Goal: Book appointment/travel/reservation

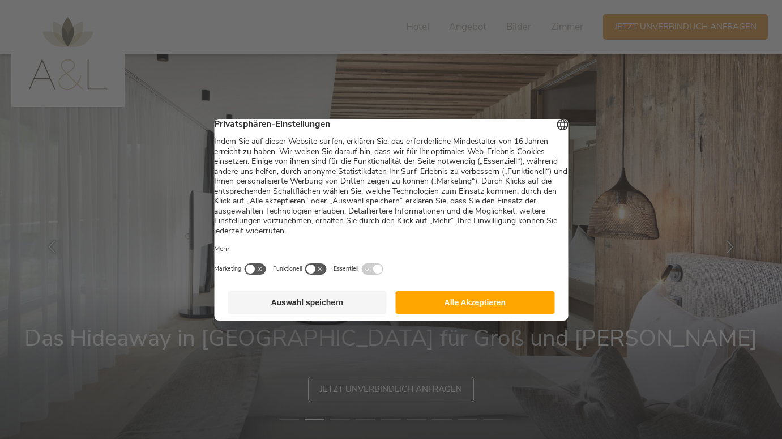
click at [466, 312] on button "Alle Akzeptieren" at bounding box center [475, 302] width 159 height 23
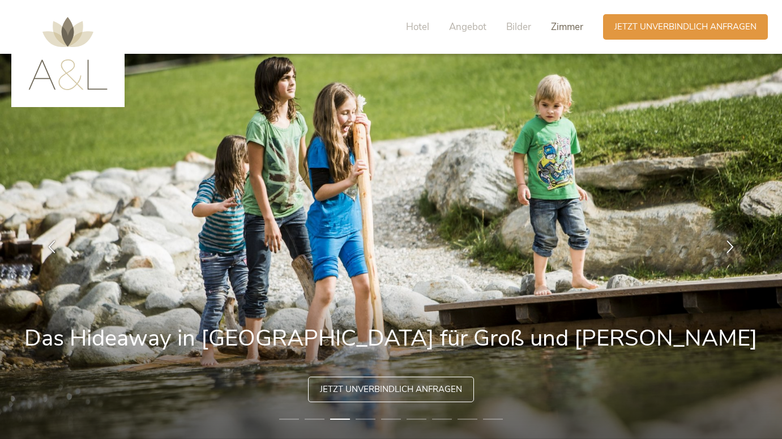
click at [565, 21] on span "Zimmer" at bounding box center [567, 26] width 32 height 13
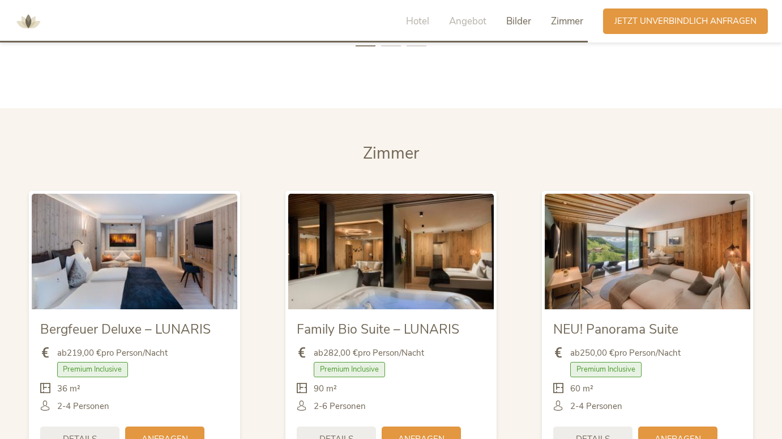
scroll to position [2595, 0]
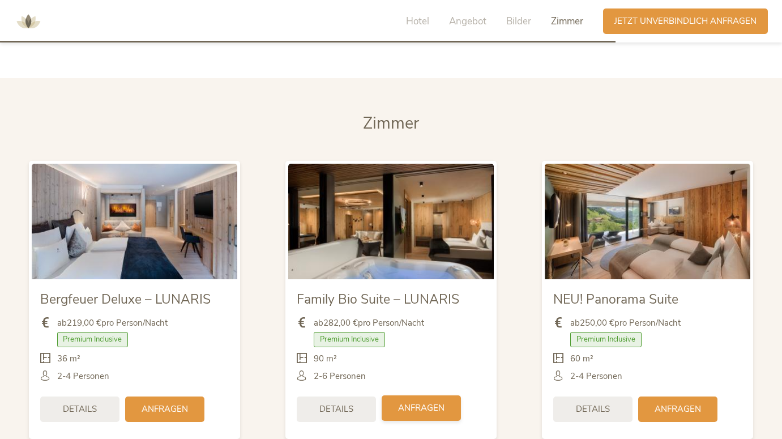
click at [412, 402] on span "Anfragen" at bounding box center [421, 408] width 46 height 12
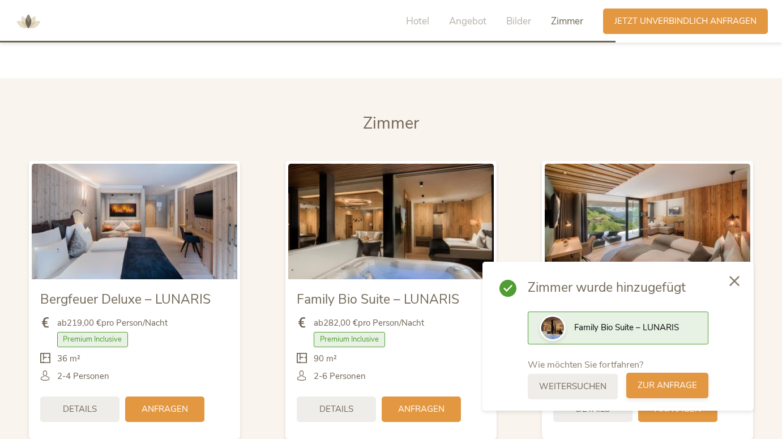
click at [657, 383] on span "zur Anfrage" at bounding box center [667, 386] width 59 height 12
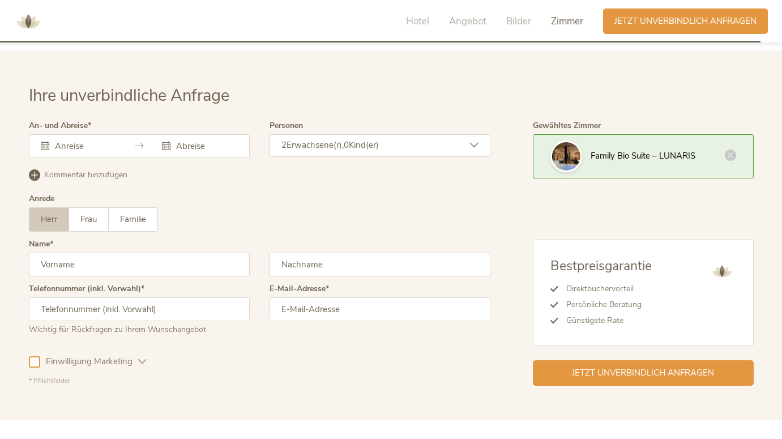
scroll to position [3266, 0]
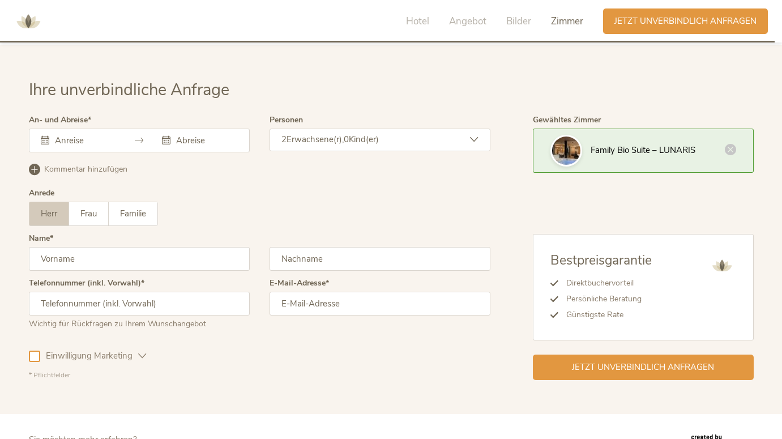
click at [63, 129] on div "September 2025 Mo Di Mi Do Fr Sa So 1 2 3 4 5 6 7 8 9 10 11 12 13 14 15 16 17 1…" at bounding box center [139, 141] width 221 height 24
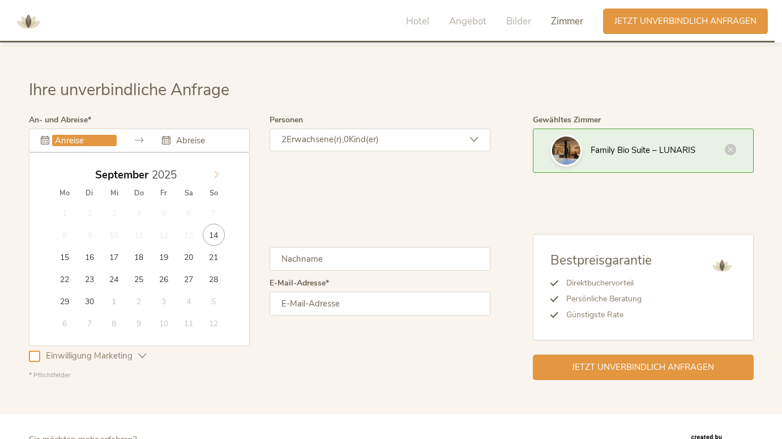
click at [216, 171] on icon at bounding box center [217, 174] width 4 height 7
type input "13.10.2025"
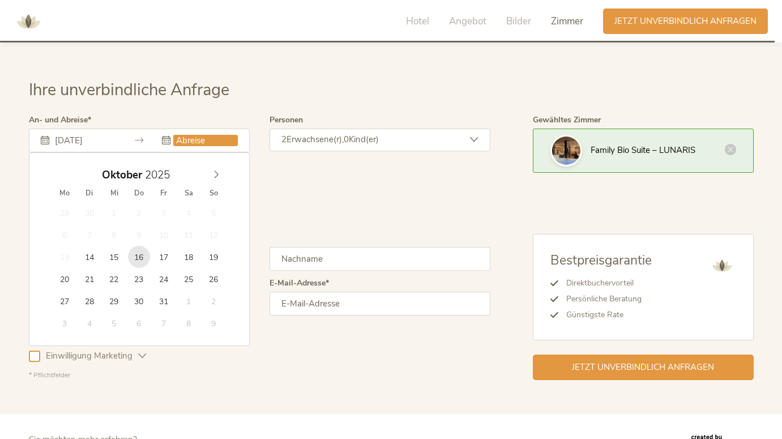
type input "16.10.2025"
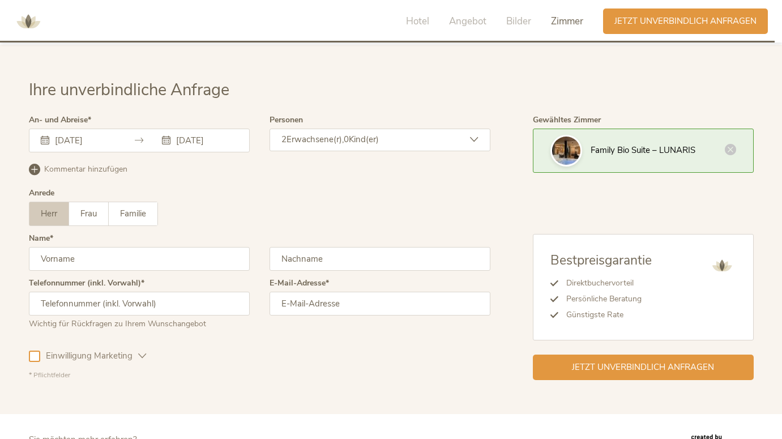
click at [369, 134] on span "Kind(er)" at bounding box center [364, 139] width 30 height 11
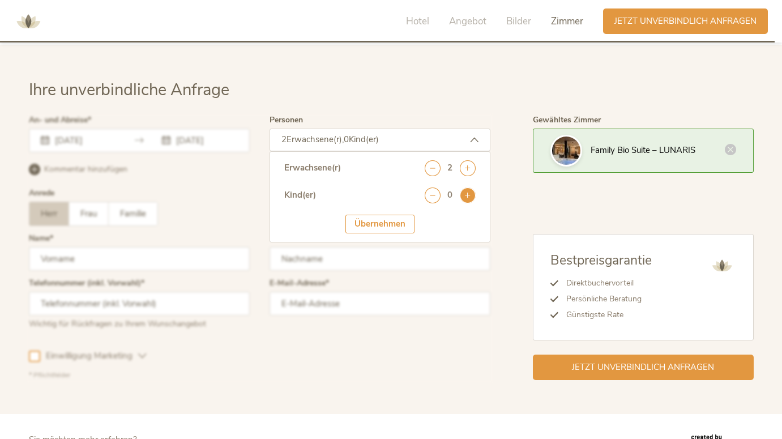
click at [467, 187] on icon at bounding box center [468, 195] width 16 height 16
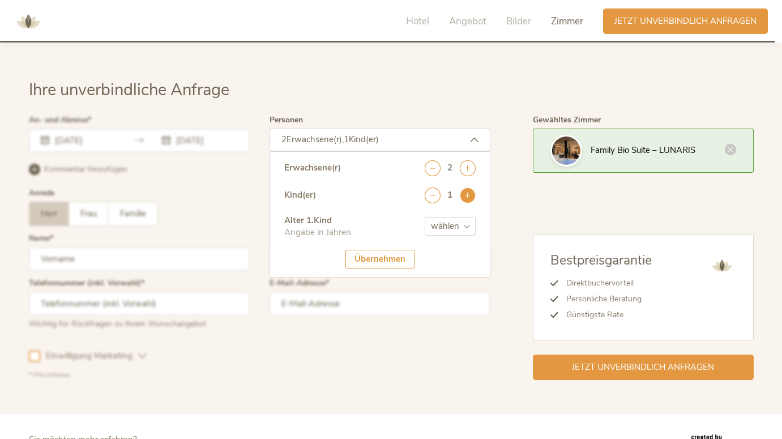
click at [467, 187] on icon at bounding box center [468, 195] width 16 height 16
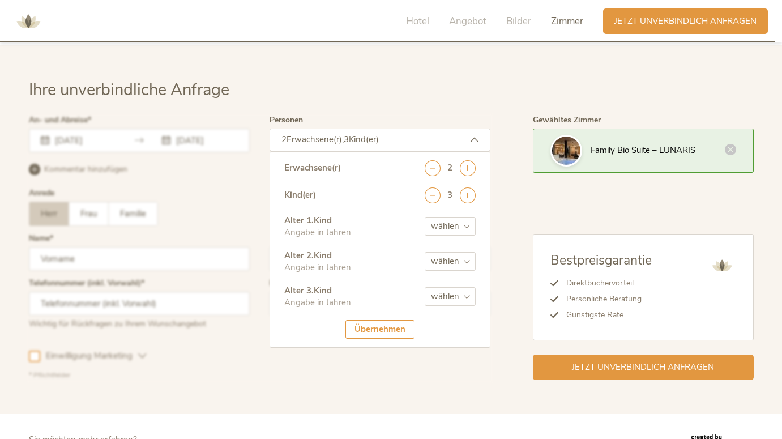
click at [455, 217] on select "wählen 0 1 2 3 4 5 6 7 8 9 10 11 12 13 14 15 16 17" at bounding box center [450, 226] width 51 height 19
select select "5"
click at [450, 252] on select "wählen 0 1 2 3 4 5 6 7 8 9 10 11 12 13 14 15 16 17" at bounding box center [450, 261] width 51 height 19
select select "8"
select select "11"
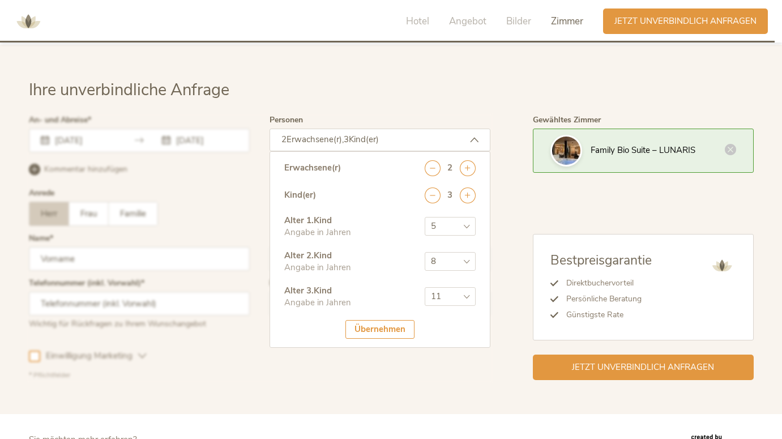
click at [388, 320] on div "Übernehmen" at bounding box center [380, 329] width 69 height 19
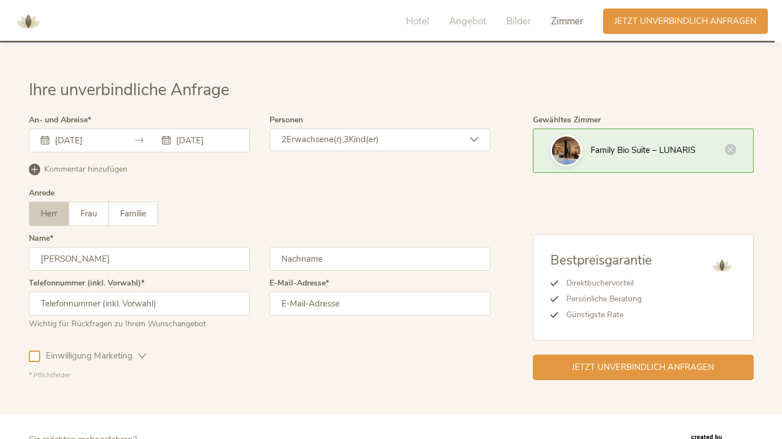
type input "Frank"
type input "Neumann"
type input "+4915123536922"
type input "frank.neumann83@gmail.com"
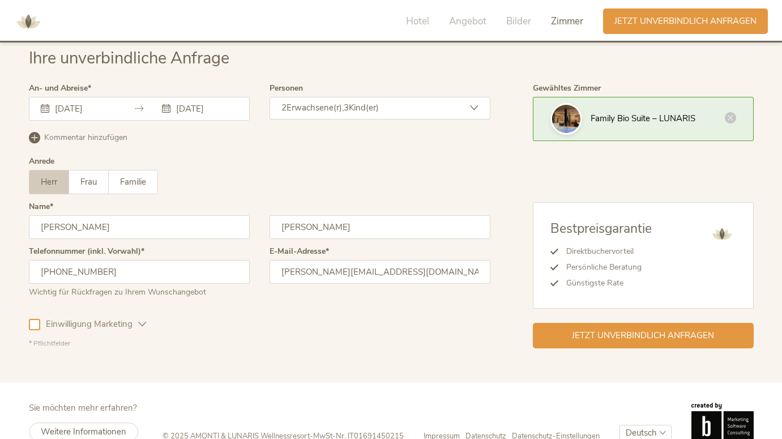
scroll to position [3296, 0]
click at [585, 330] on span "Jetzt unverbindlich anfragen" at bounding box center [643, 336] width 142 height 12
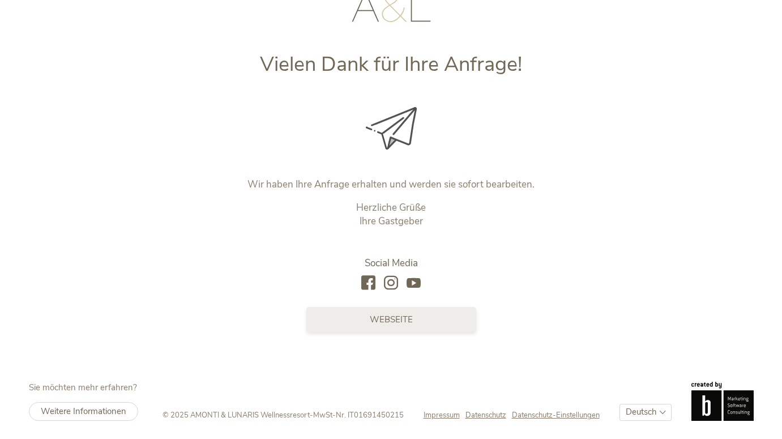
scroll to position [107, 0]
drag, startPoint x: 186, startPoint y: 412, endPoint x: 305, endPoint y: 412, distance: 118.4
click at [305, 412] on span "© 2025 AMONTI & LUNARIS Wellnessresort" at bounding box center [236, 416] width 147 height 10
copy span "AMONTI & LUNARIS Wellnessresort"
